Goal: Task Accomplishment & Management: Use online tool/utility

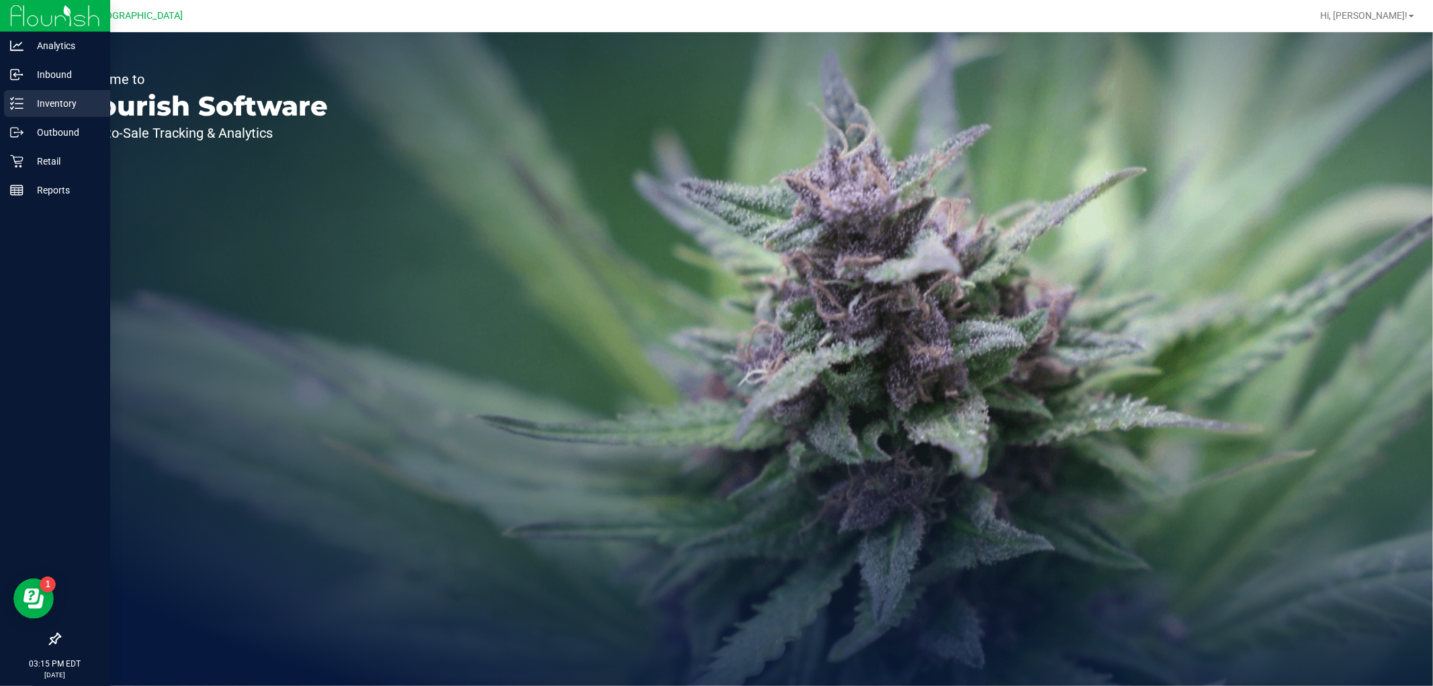
click at [50, 109] on p "Inventory" at bounding box center [64, 103] width 81 height 16
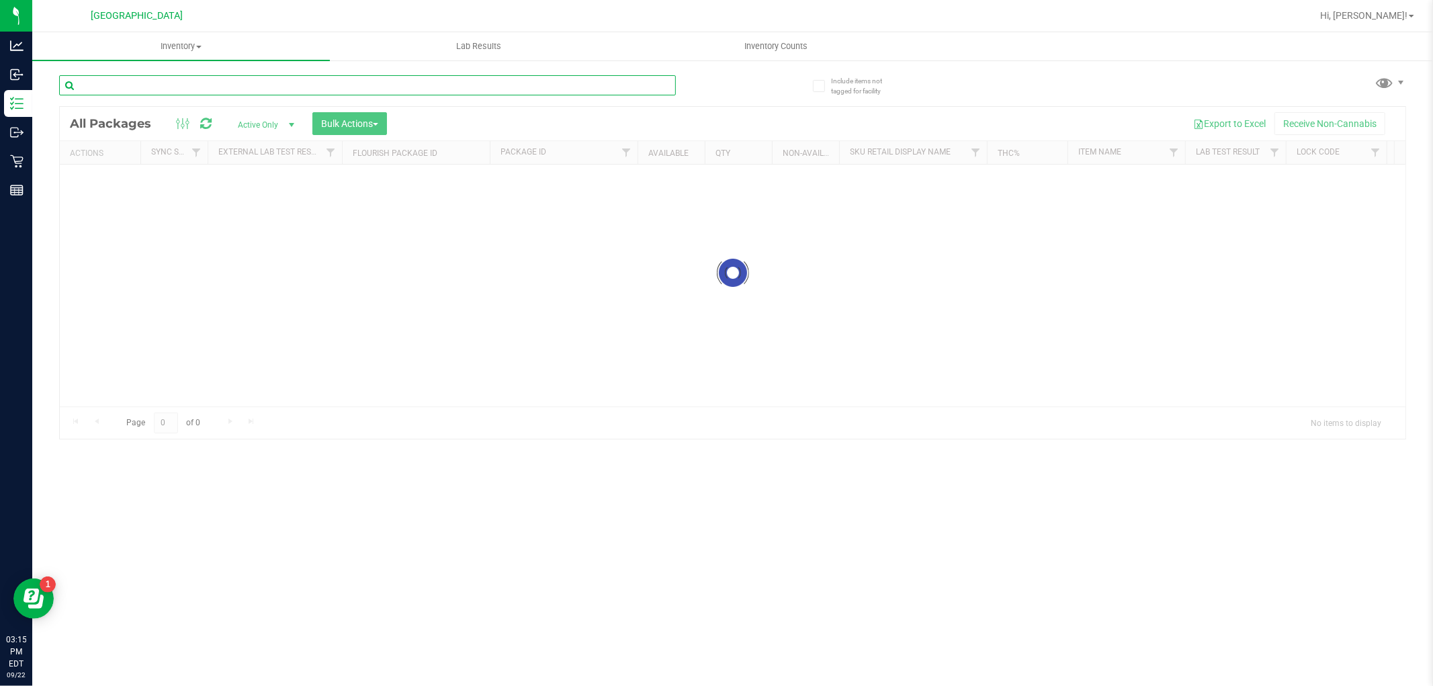
click at [254, 81] on input "text" at bounding box center [367, 85] width 617 height 20
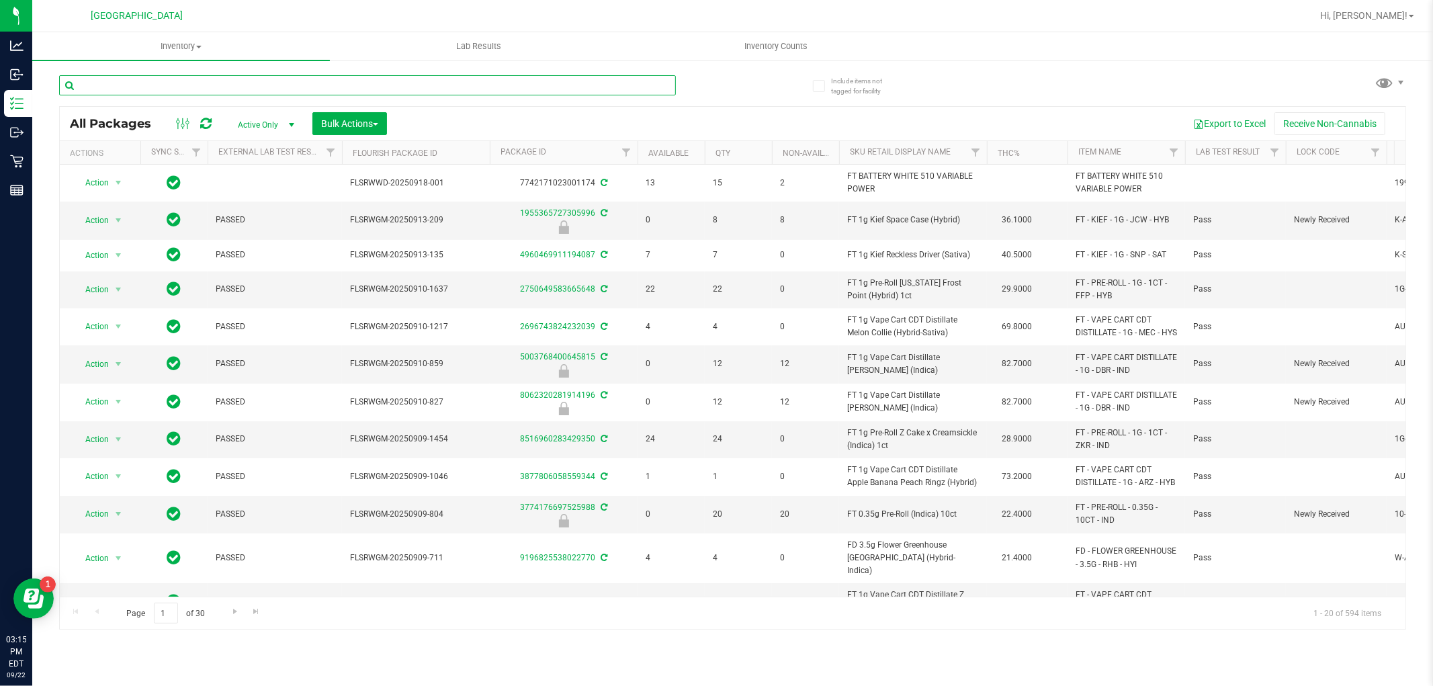
click at [246, 81] on input "text" at bounding box center [367, 85] width 617 height 20
click at [238, 81] on input "text" at bounding box center [367, 85] width 617 height 20
click at [238, 79] on input "text" at bounding box center [367, 85] width 617 height 20
click at [226, 77] on input "text" at bounding box center [367, 85] width 617 height 20
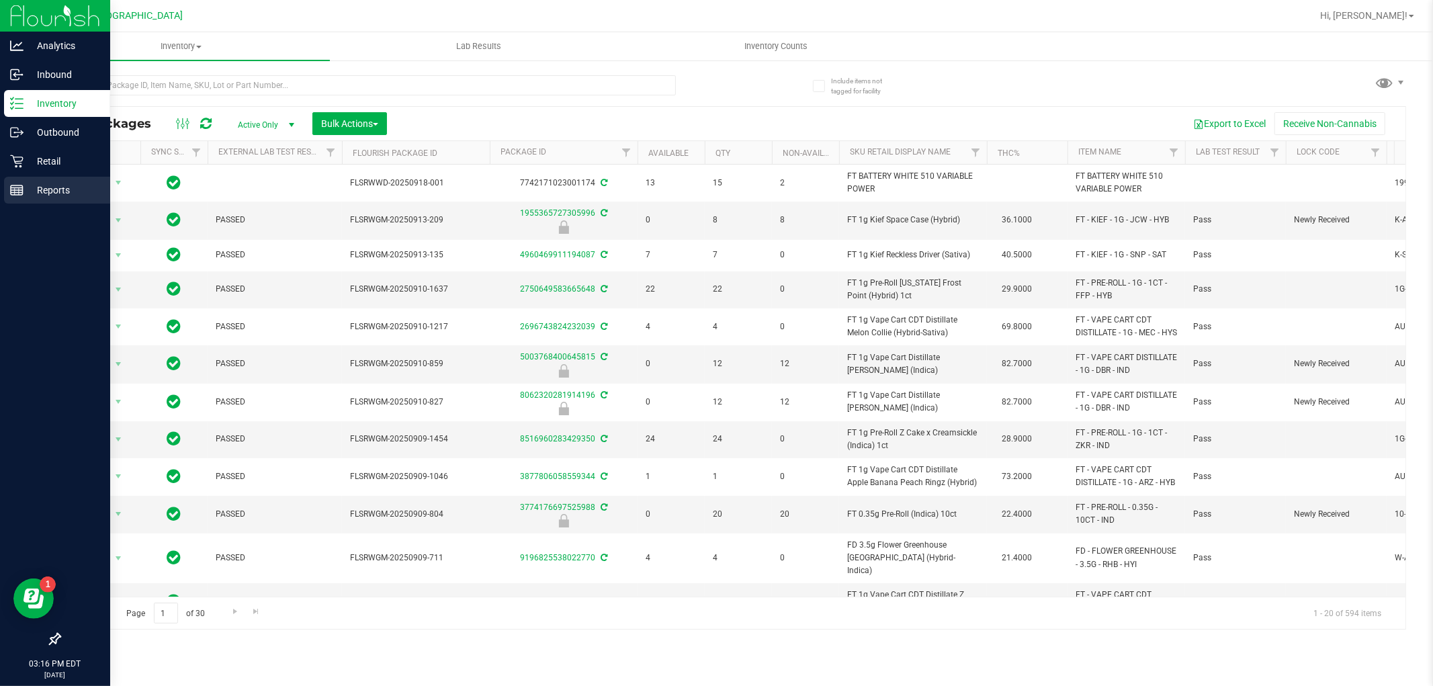
click at [87, 185] on p "Reports" at bounding box center [64, 190] width 81 height 16
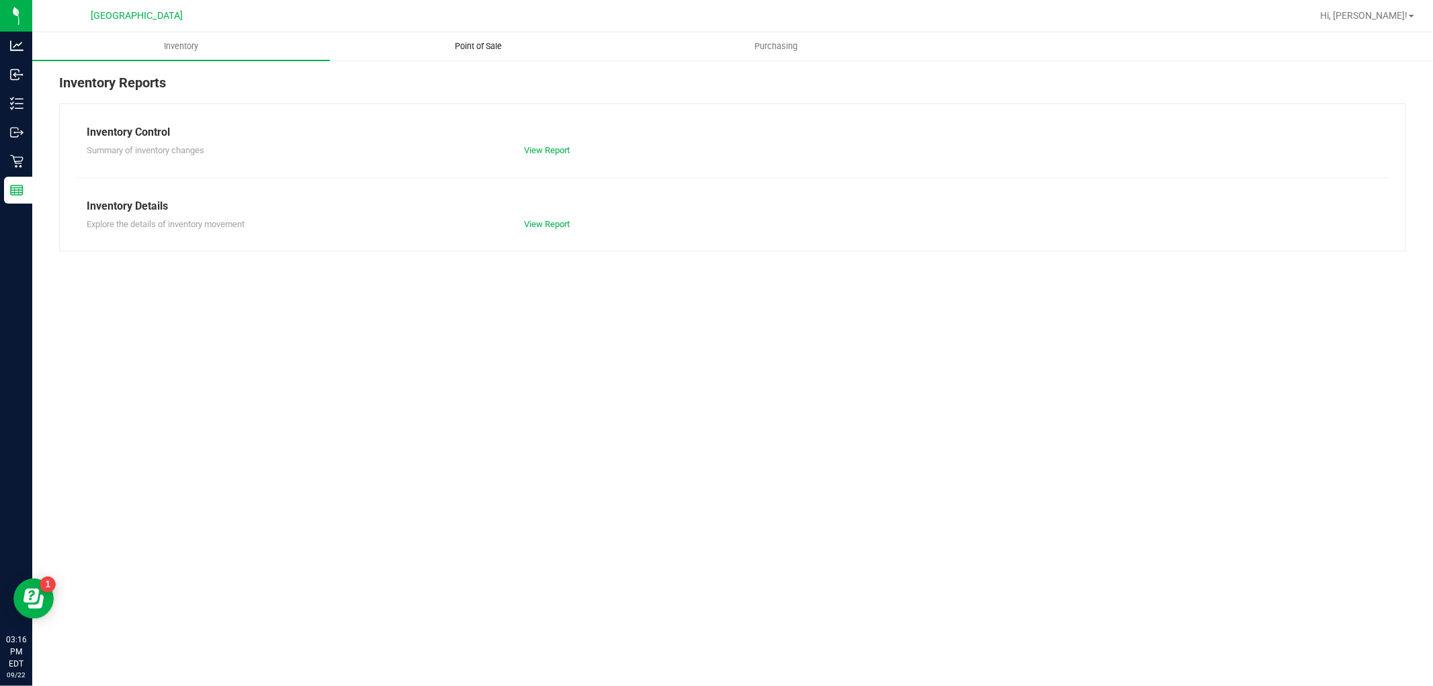
click at [475, 49] on span "Point of Sale" at bounding box center [478, 46] width 83 height 12
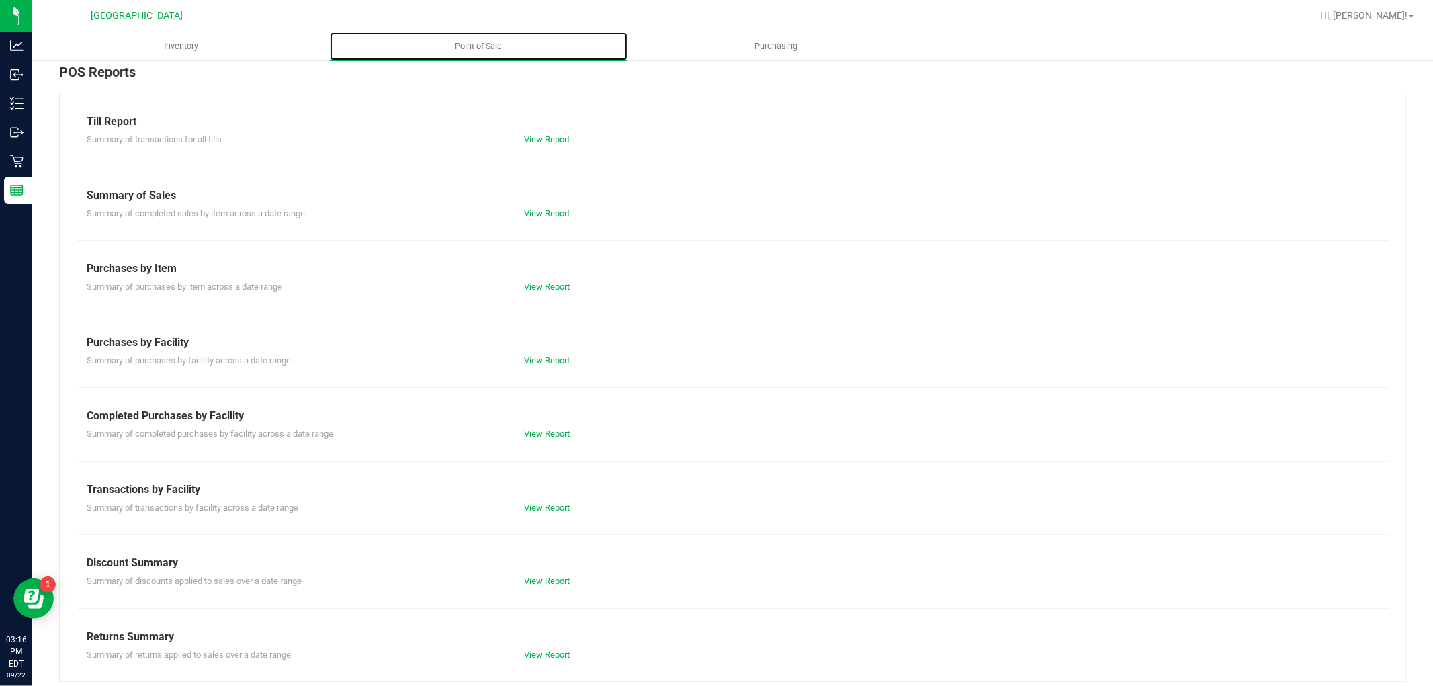
scroll to position [21, 0]
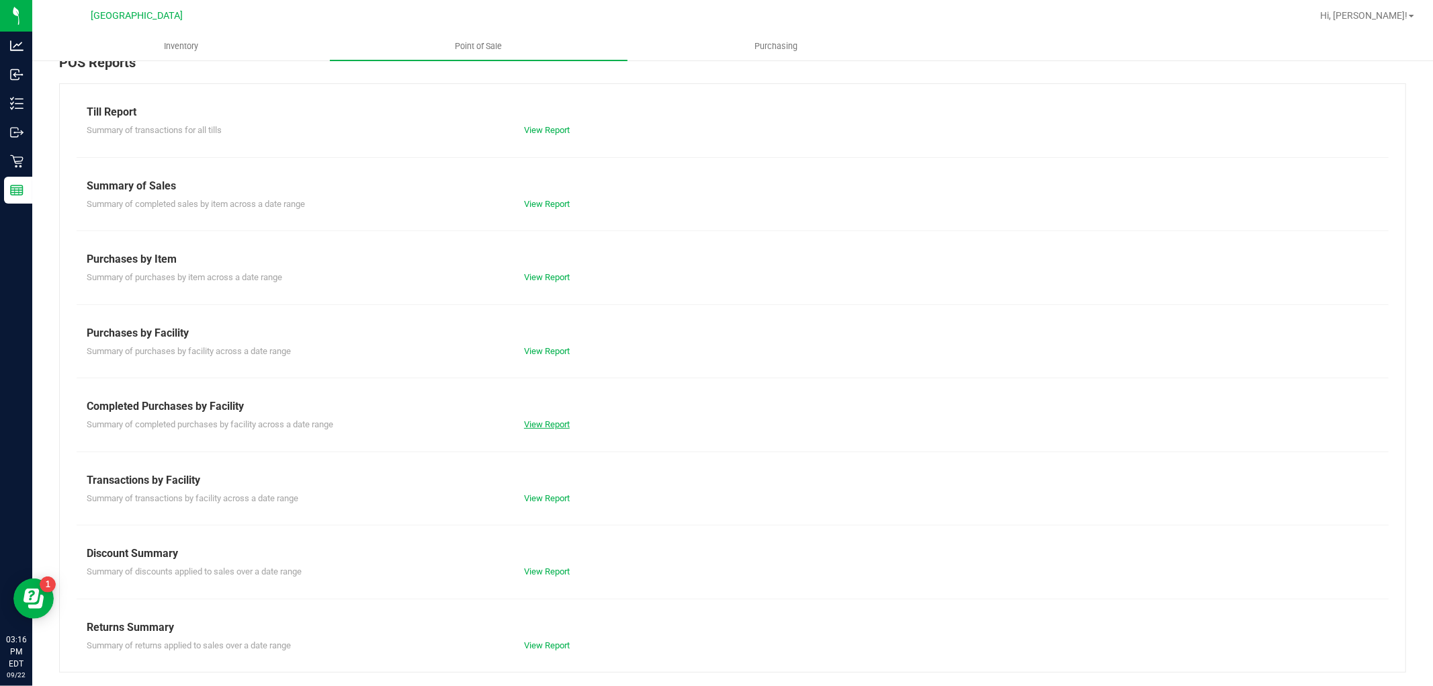
click at [545, 425] on link "View Report" at bounding box center [547, 424] width 46 height 10
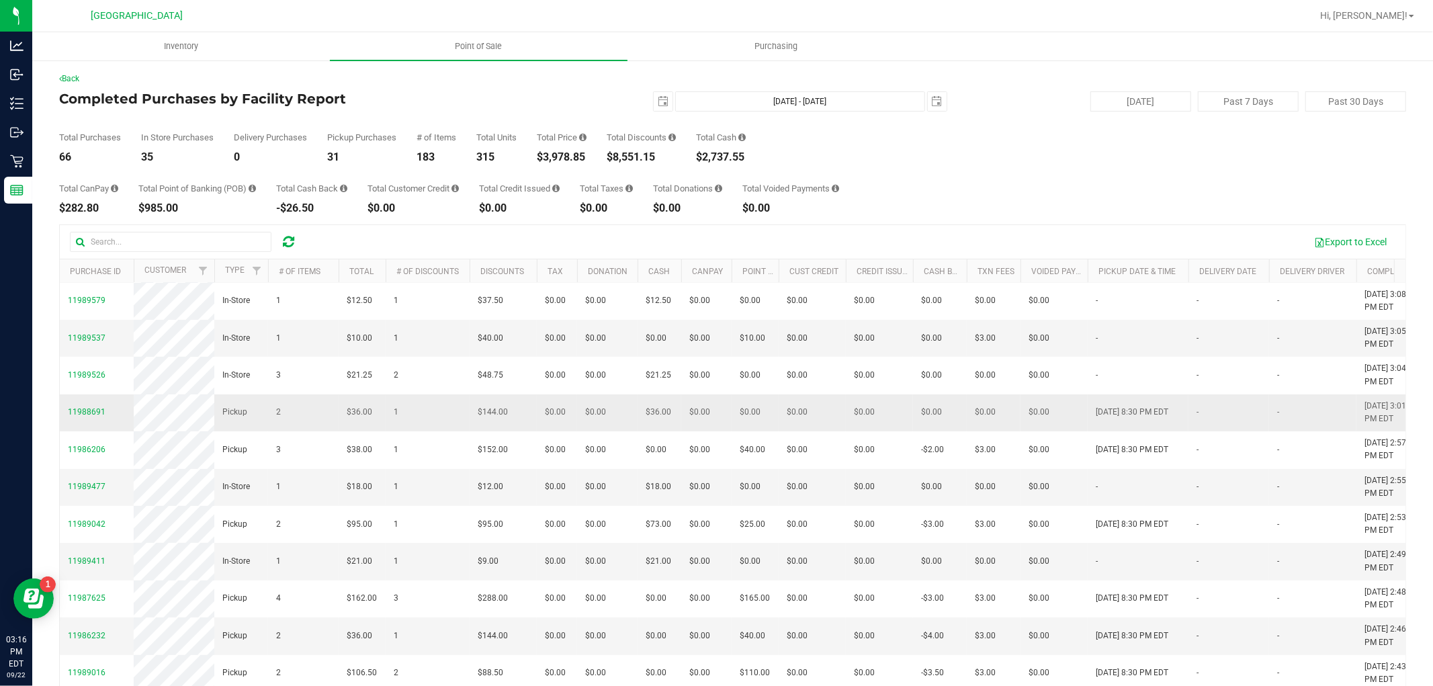
scroll to position [224, 0]
click at [99, 491] on span "11989411" at bounding box center [87, 486] width 38 height 9
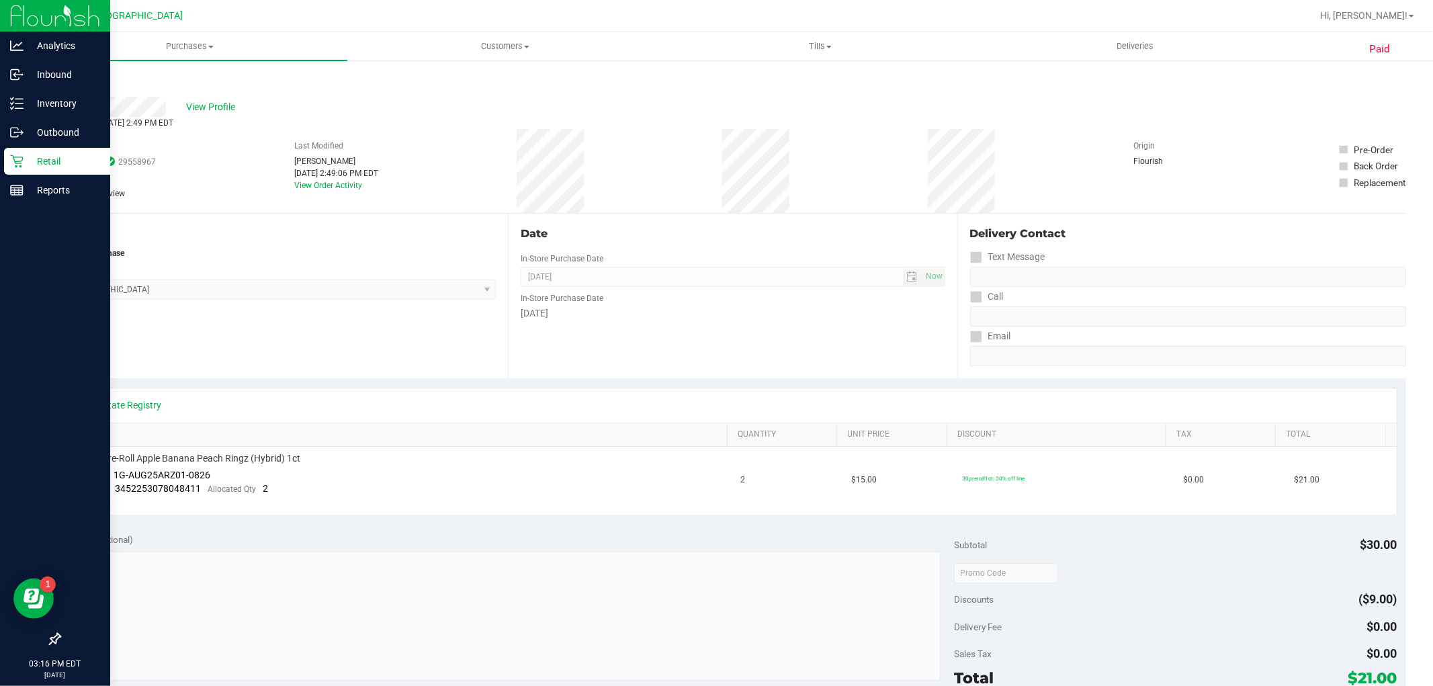
click at [13, 156] on icon at bounding box center [16, 161] width 13 height 13
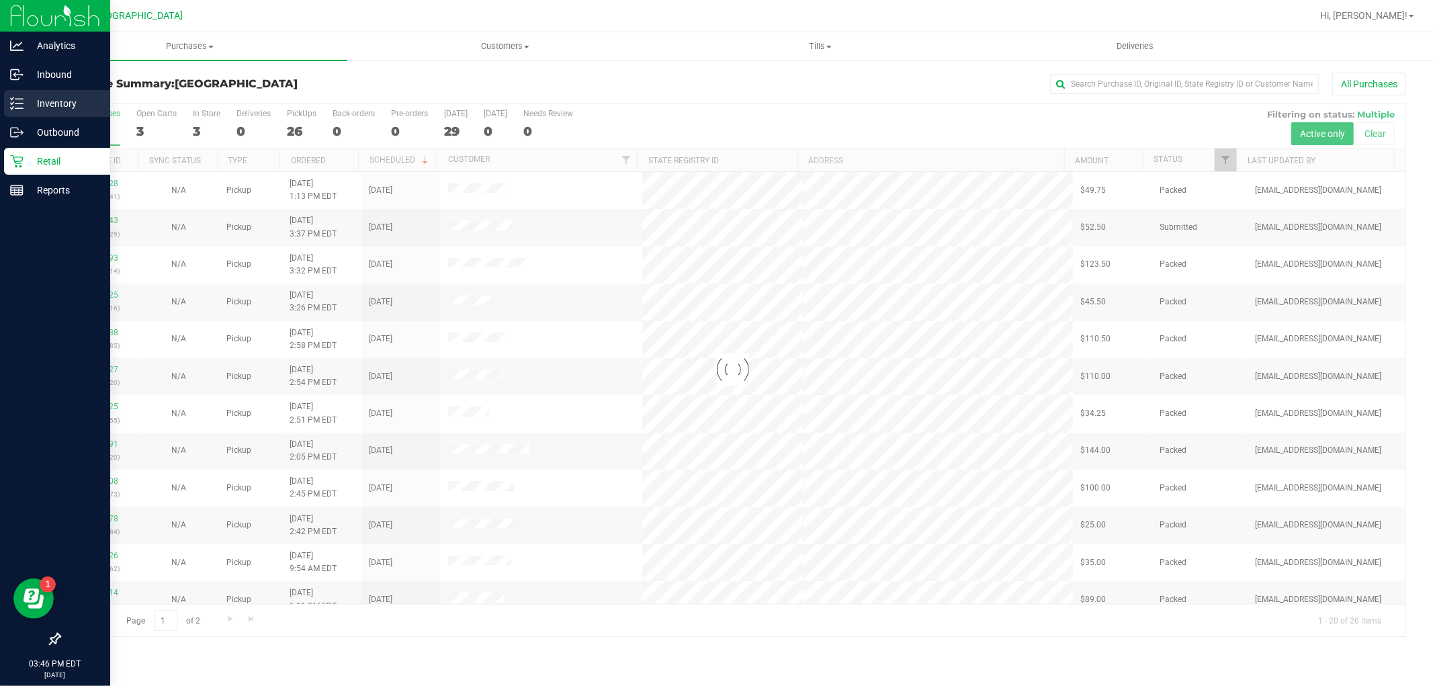
click at [26, 99] on p "Inventory" at bounding box center [64, 103] width 81 height 16
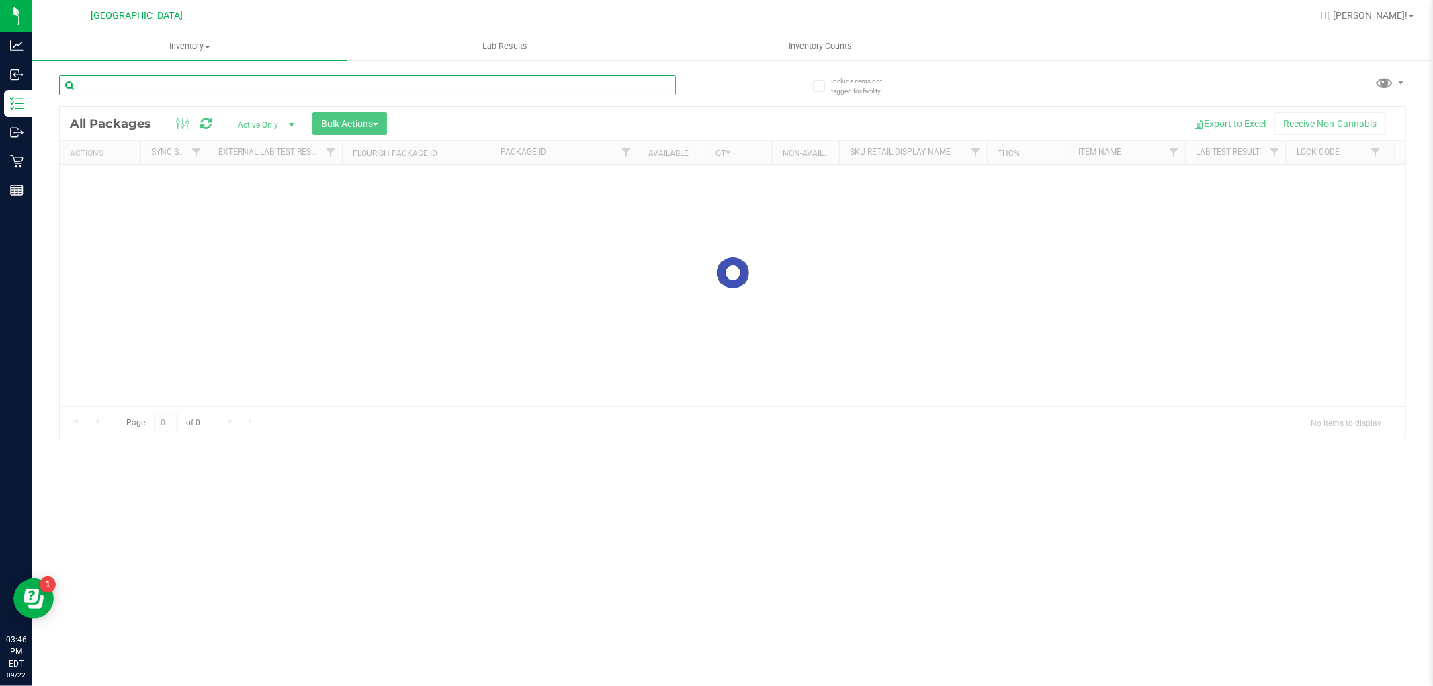
click at [208, 81] on div "Inventory All packages All inventory Waste log Create inventory Lab Results Inv…" at bounding box center [732, 359] width 1401 height 654
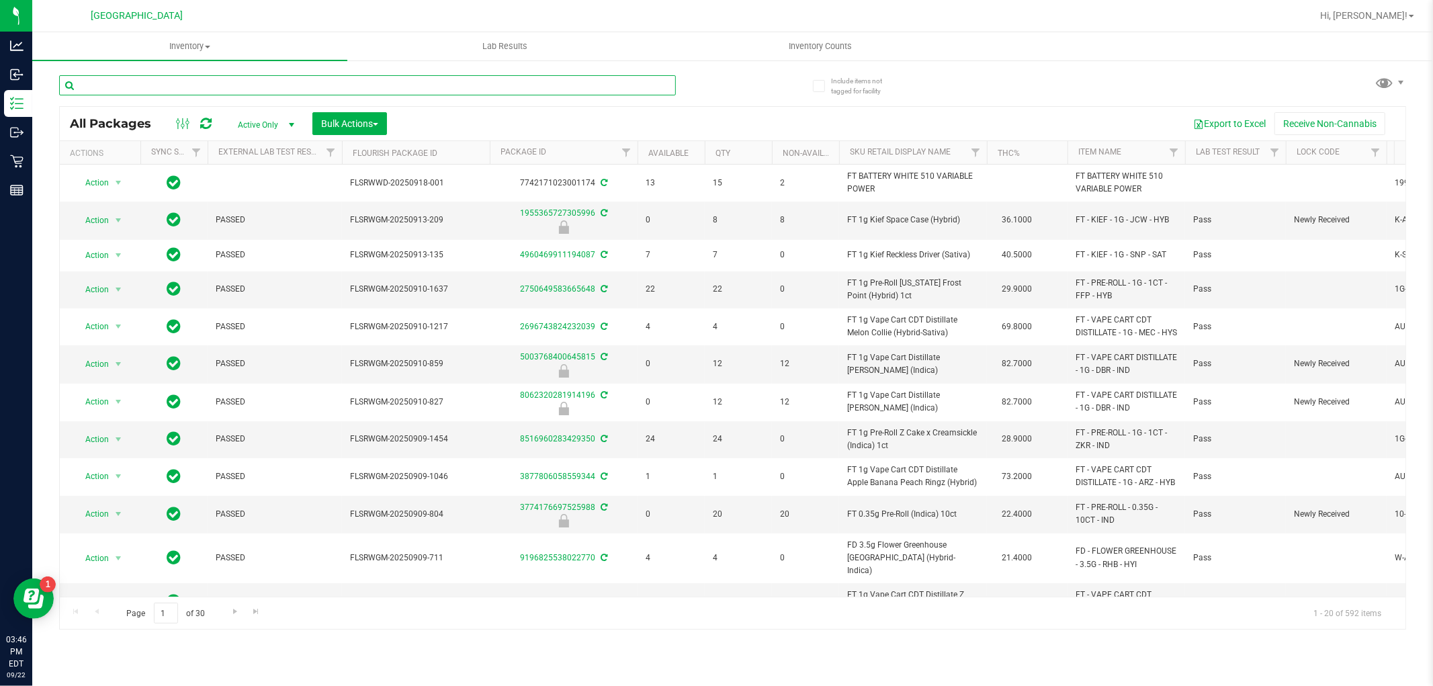
click at [207, 79] on input "text" at bounding box center [367, 85] width 617 height 20
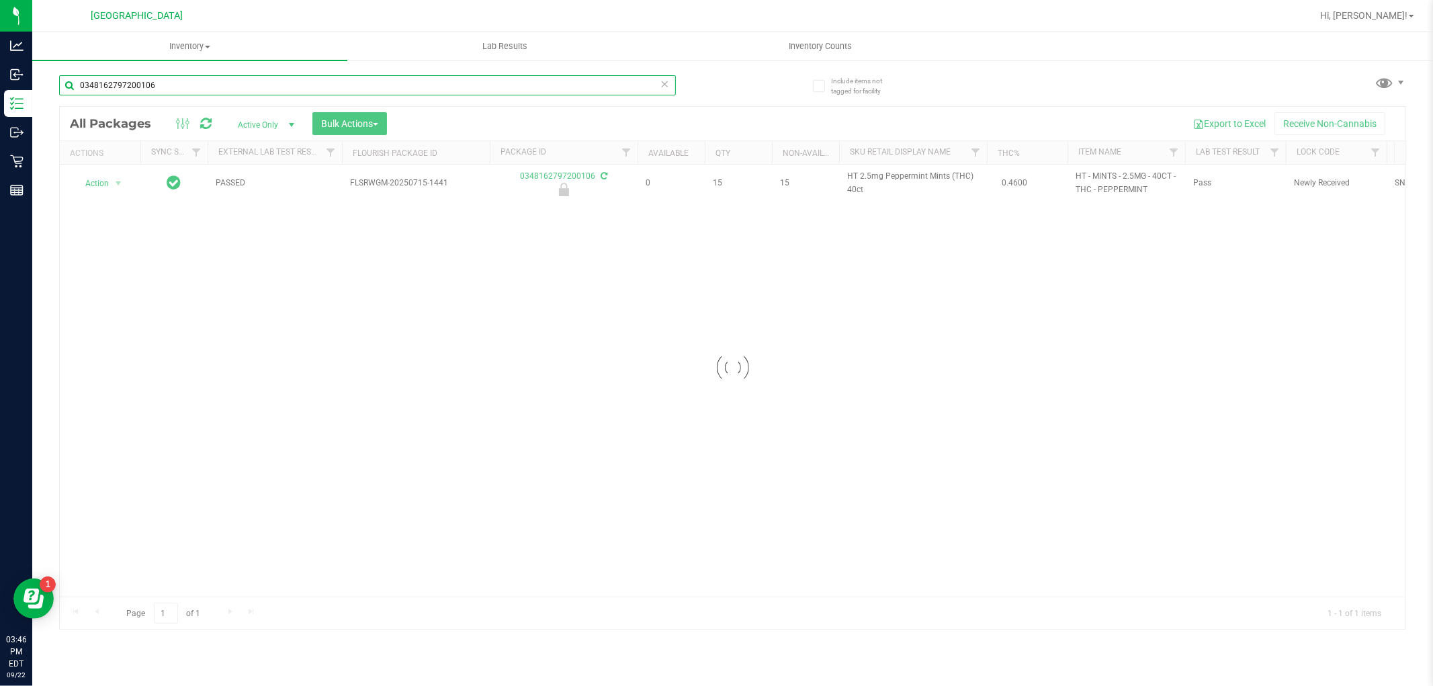
type input "0348162797200106"
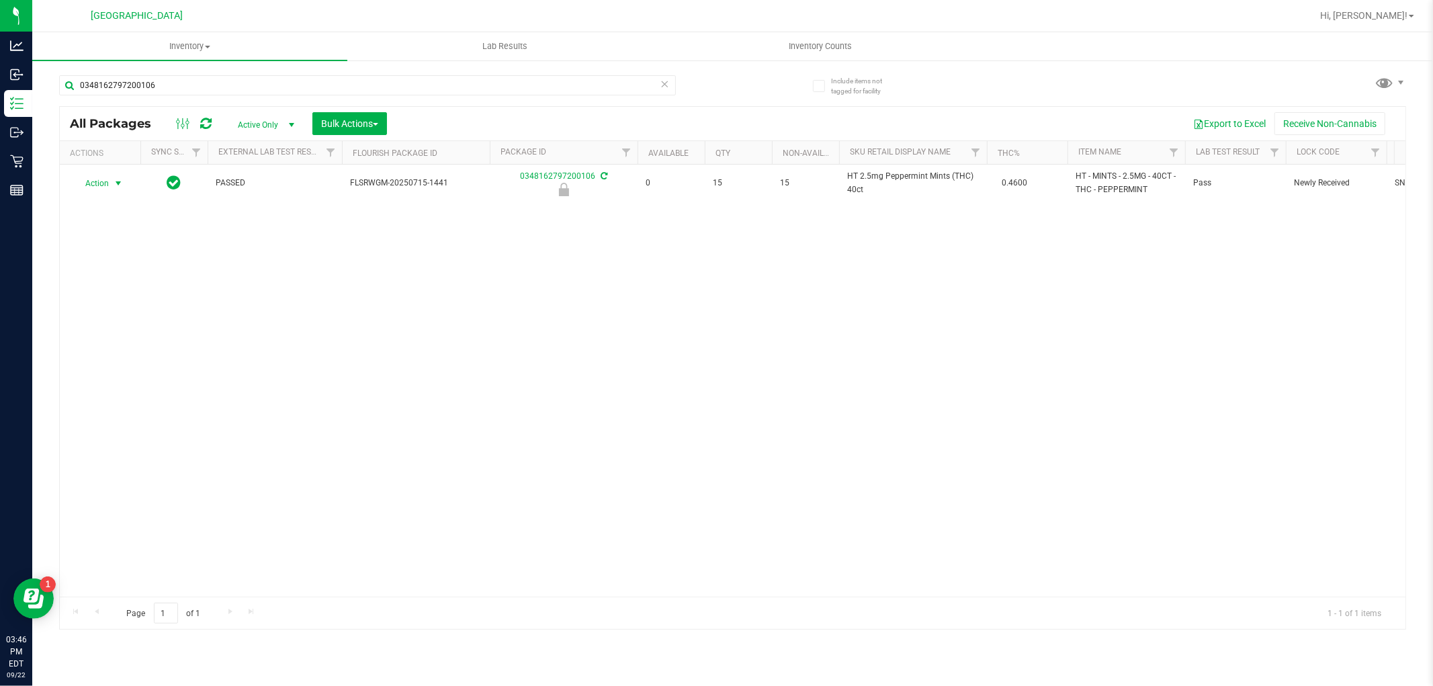
click at [124, 178] on span "select" at bounding box center [118, 183] width 11 height 11
click at [138, 340] on li "Unlock package" at bounding box center [117, 343] width 86 height 20
click at [240, 86] on input "0348162797200106" at bounding box center [367, 85] width 617 height 20
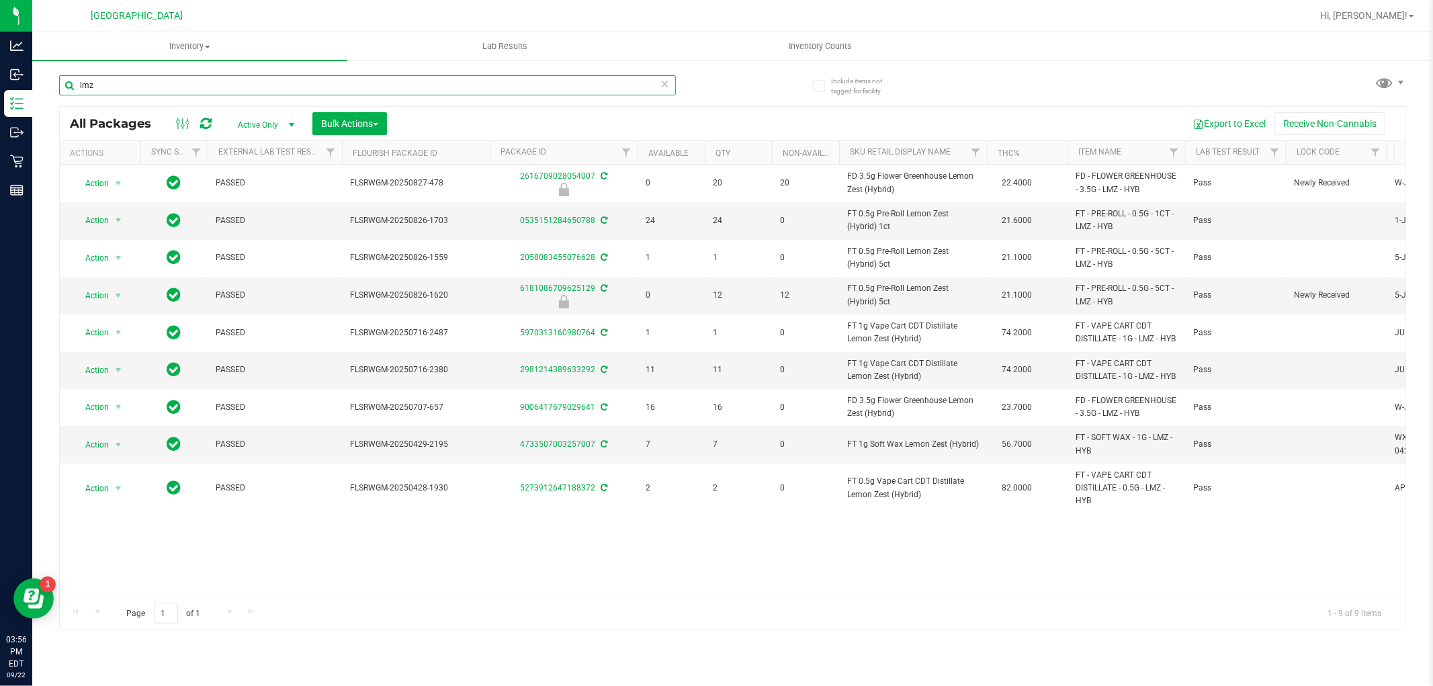
type input "lmz"
click at [277, 82] on input "lmz" at bounding box center [367, 85] width 617 height 20
click at [480, 79] on input "lmz" at bounding box center [367, 85] width 617 height 20
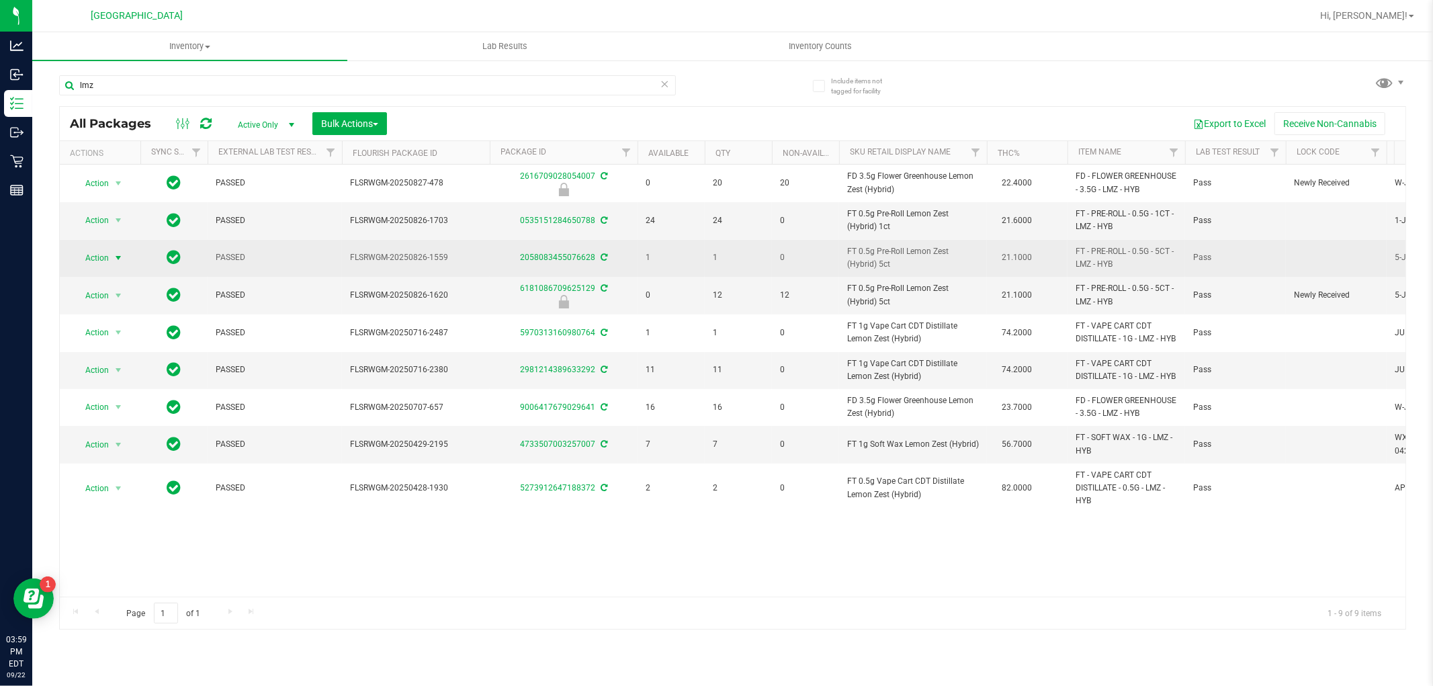
click at [122, 254] on span "select" at bounding box center [118, 258] width 11 height 11
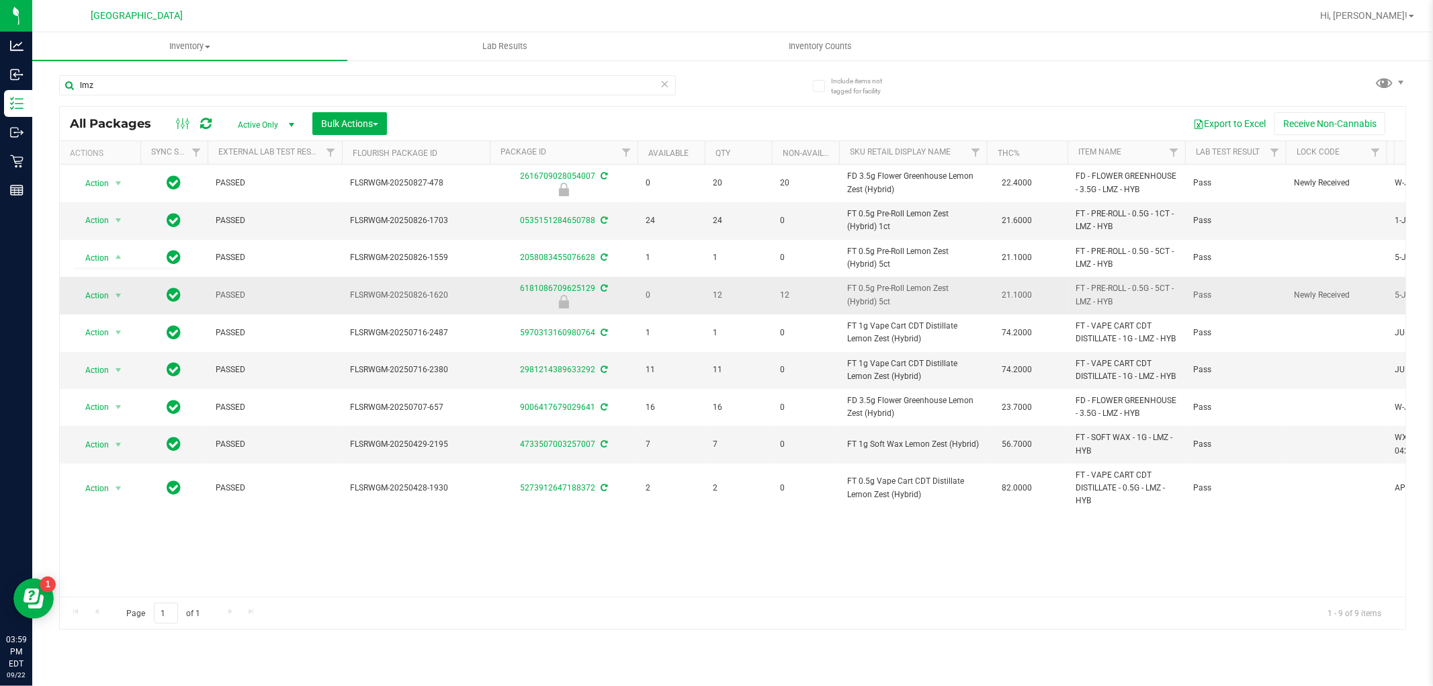
click at [200, 293] on td at bounding box center [173, 296] width 67 height 38
click at [110, 298] on span "select" at bounding box center [118, 295] width 17 height 19
click at [110, 457] on li "Unlock package" at bounding box center [117, 455] width 86 height 20
